Goal: Navigation & Orientation: Go to known website

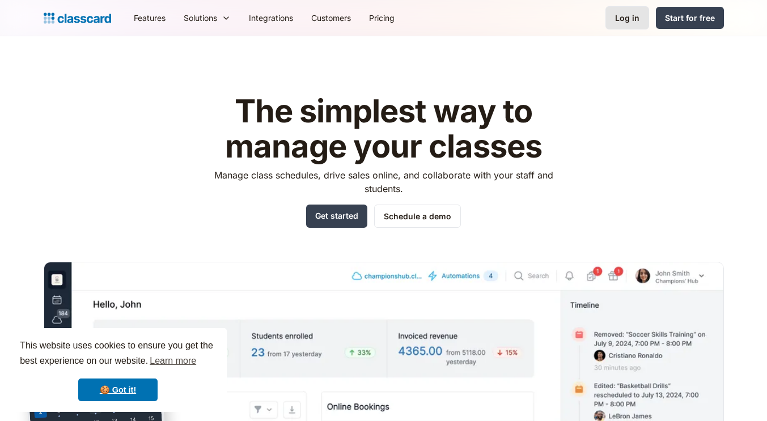
click at [631, 16] on div "Log in" at bounding box center [627, 18] width 24 height 12
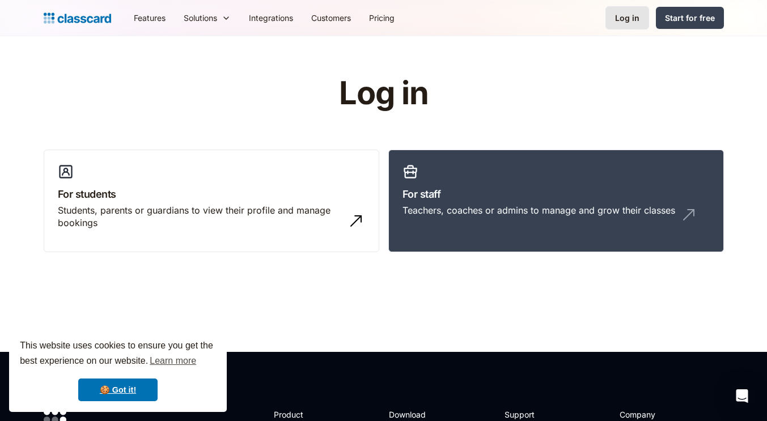
click at [630, 20] on div "Log in" at bounding box center [627, 18] width 24 height 12
click at [524, 191] on h3 "For staff" at bounding box center [556, 194] width 307 height 15
